Goal: Find specific page/section: Find specific page/section

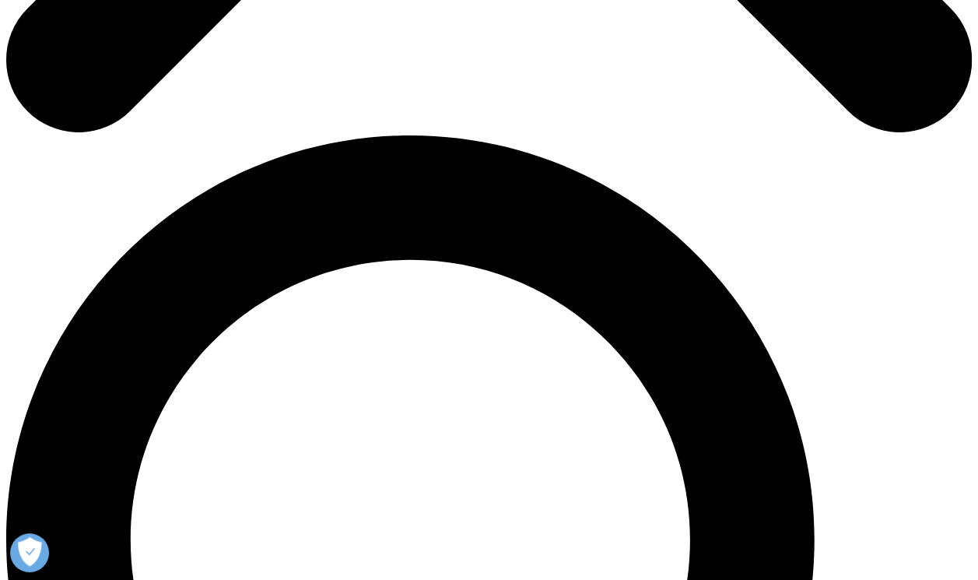
scroll to position [934, 0]
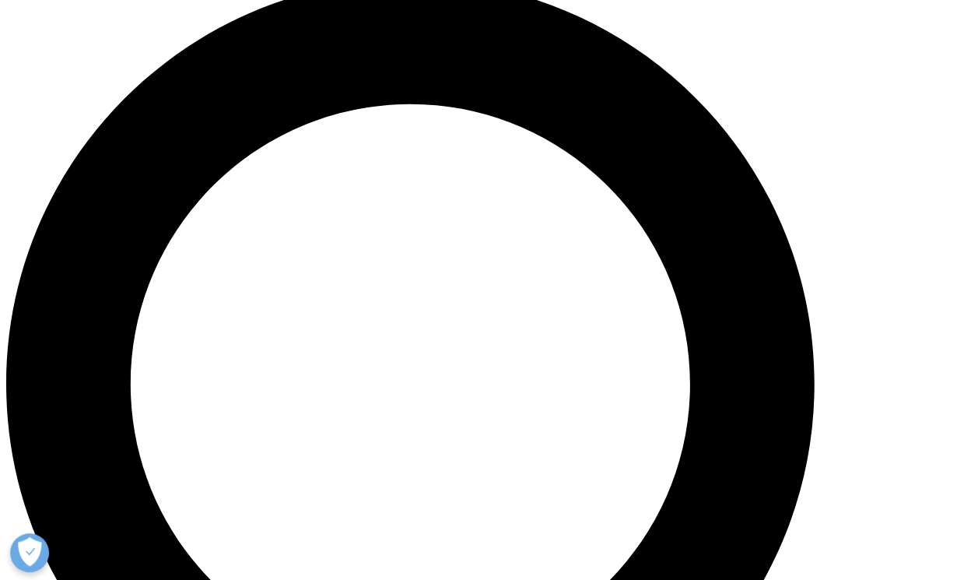
scroll to position [1089, 0]
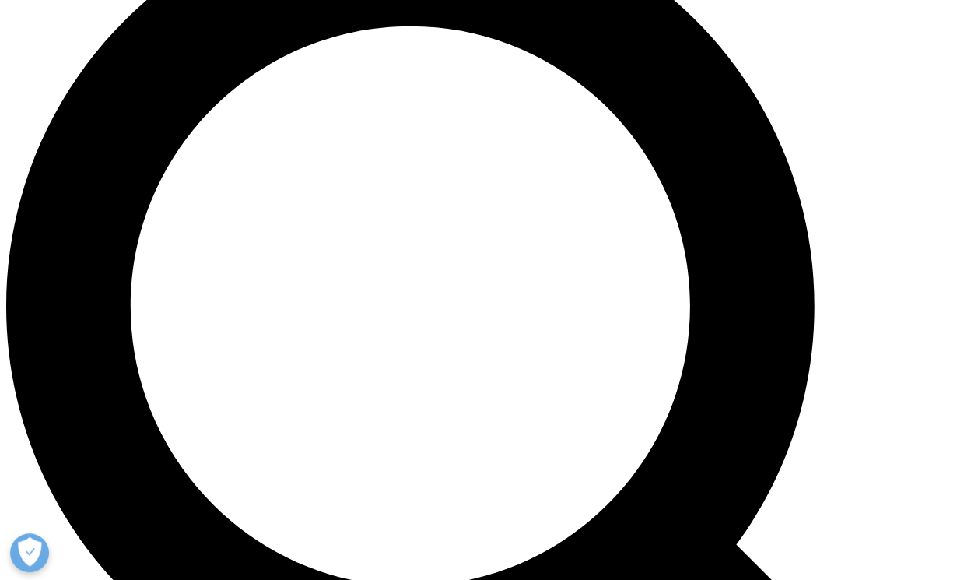
drag, startPoint x: 422, startPoint y: 389, endPoint x: 362, endPoint y: 372, distance: 62.3
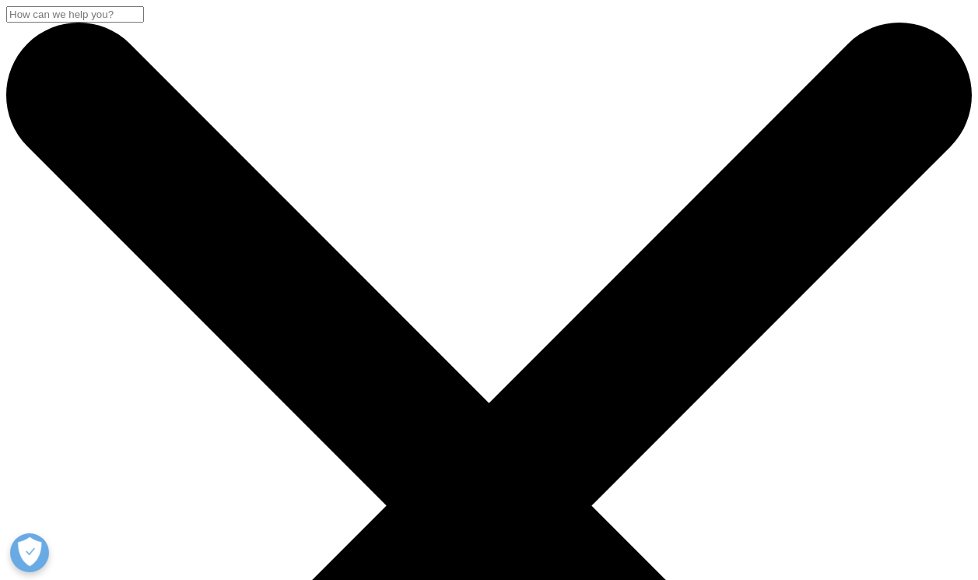
scroll to position [1082, 0]
